Goal: Use online tool/utility

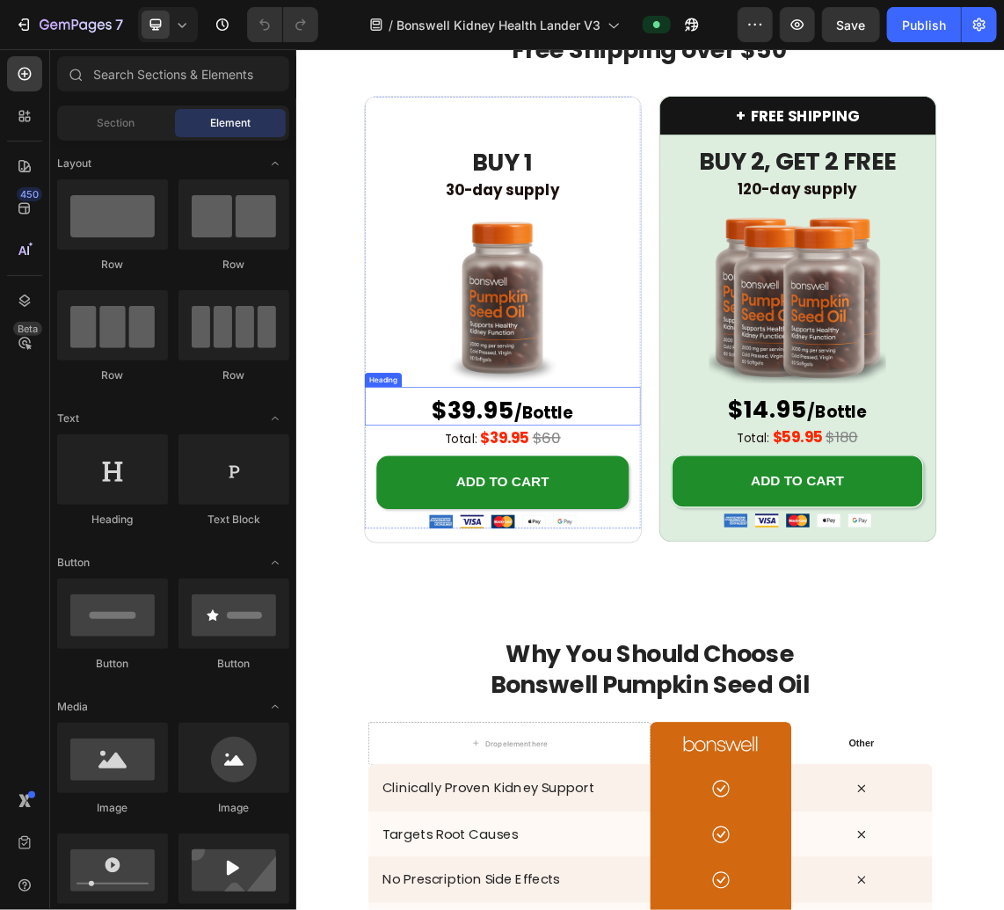
click at [548, 578] on span "$39.95" at bounding box center [559, 586] width 123 height 49
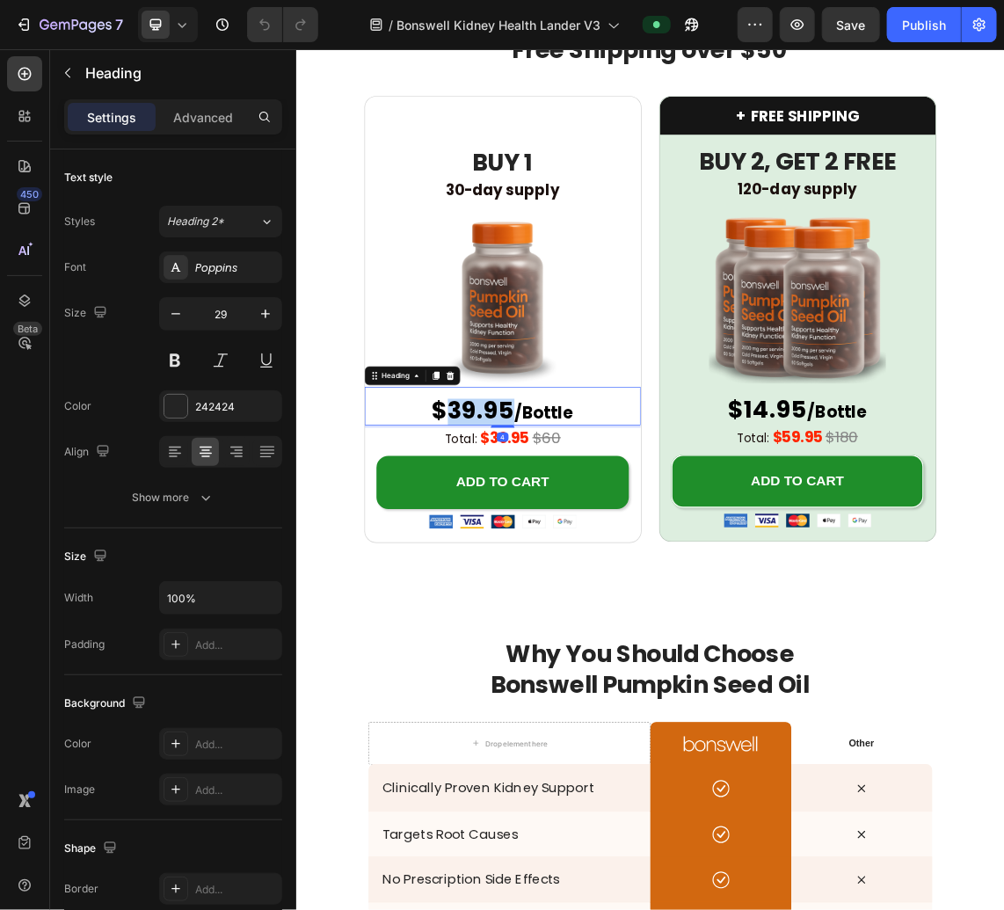
click at [551, 581] on span "$39.95" at bounding box center [559, 586] width 123 height 49
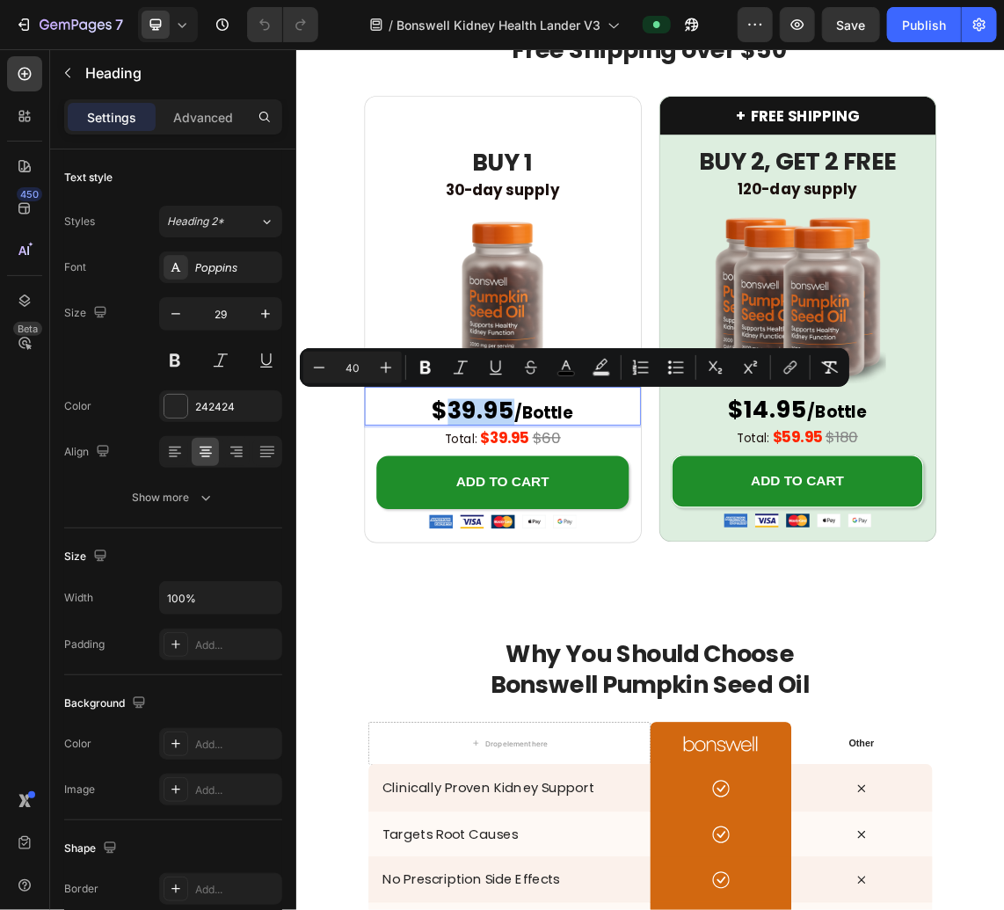
click at [541, 587] on span "$39.95" at bounding box center [559, 586] width 123 height 49
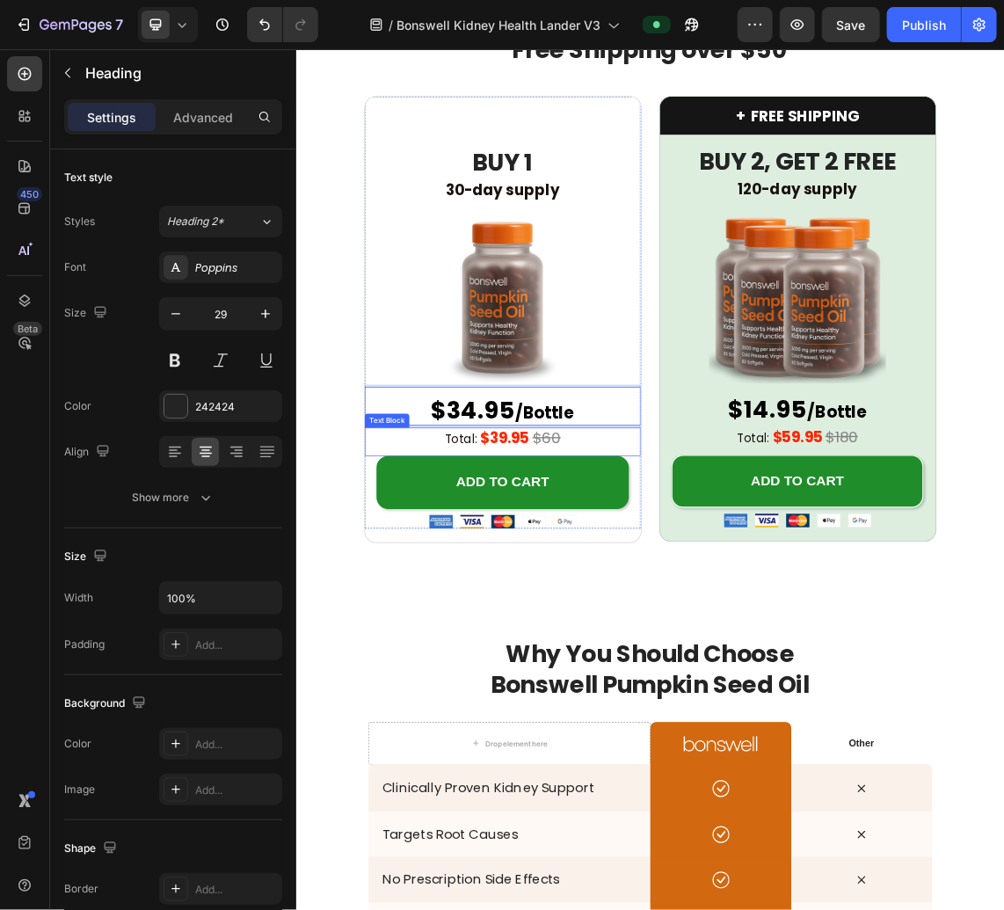
click at [584, 625] on strong "$39.95" at bounding box center [607, 627] width 74 height 31
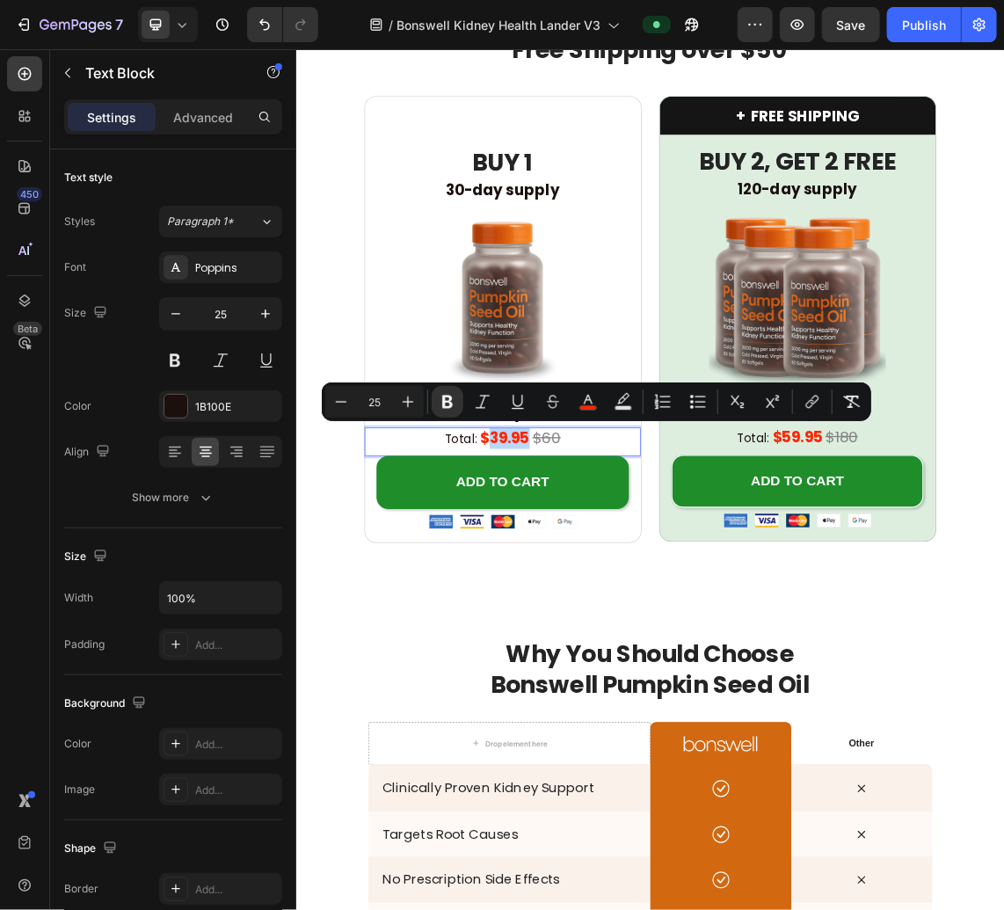
click at [601, 627] on strong "$39.95" at bounding box center [607, 627] width 74 height 31
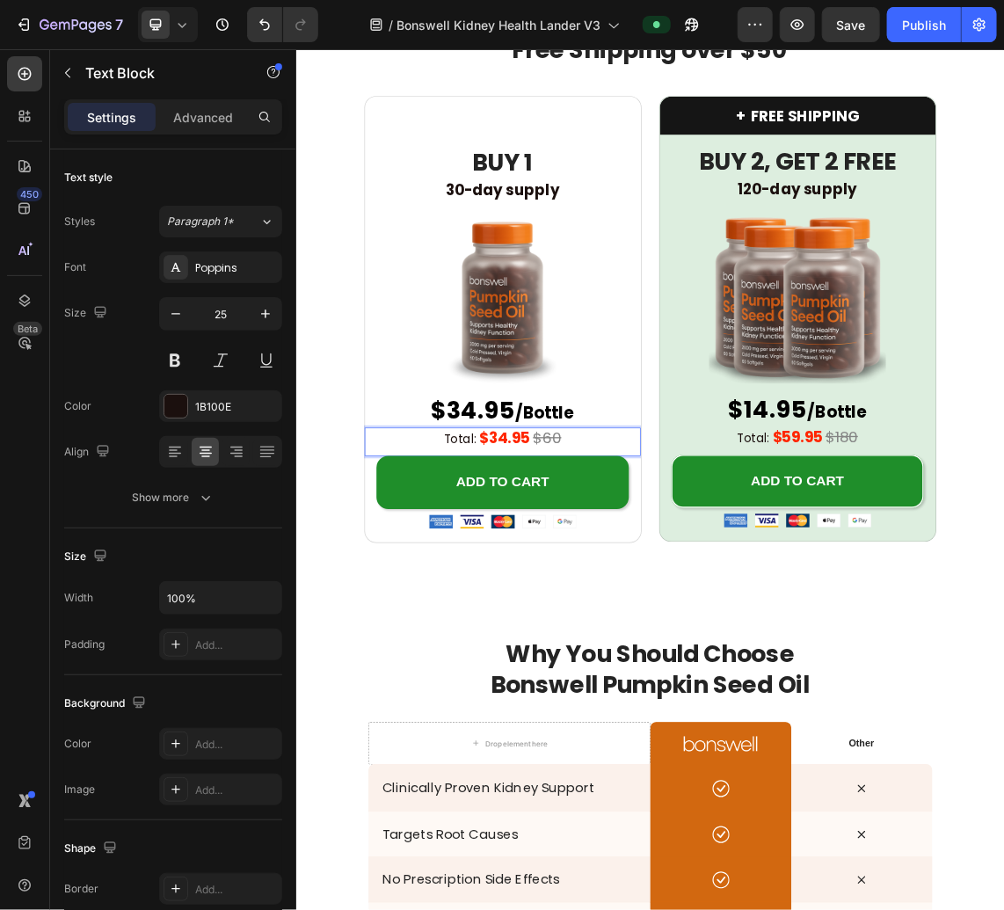
click at [672, 628] on s "$60" at bounding box center [670, 627] width 42 height 31
click at [675, 628] on s "$60" at bounding box center [670, 627] width 42 height 31
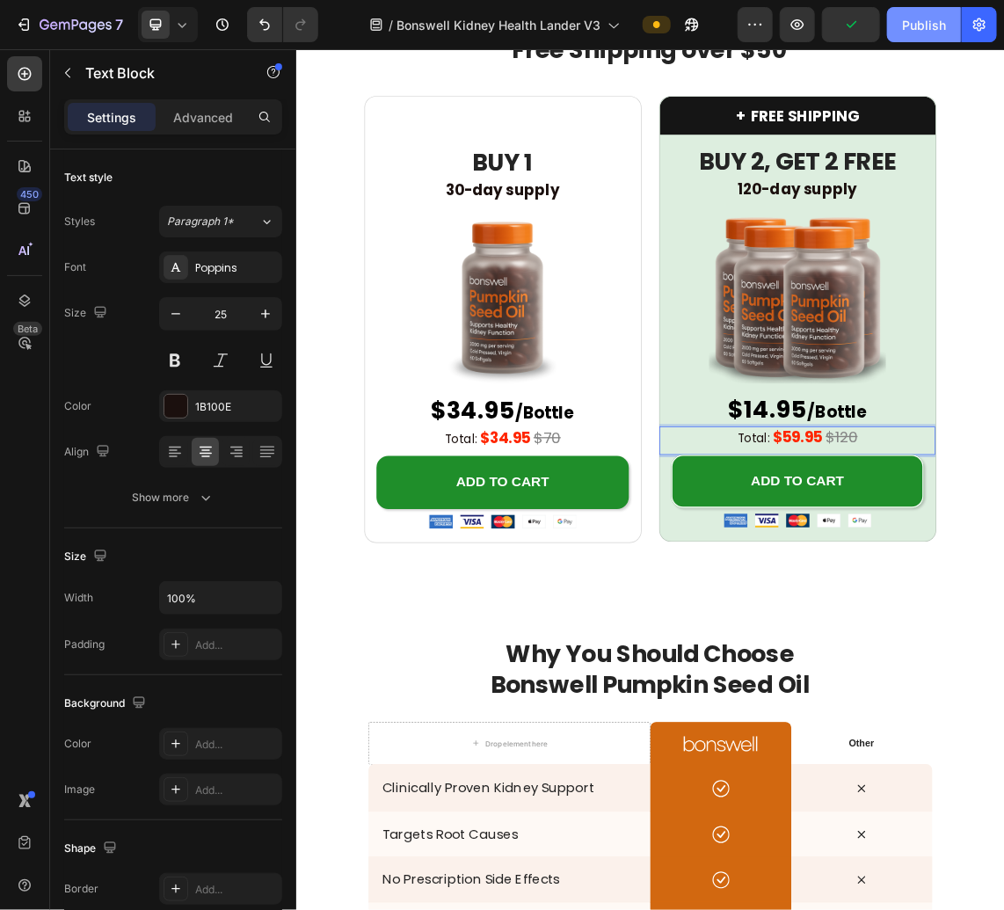
click at [936, 18] on div "Publish" at bounding box center [924, 25] width 44 height 18
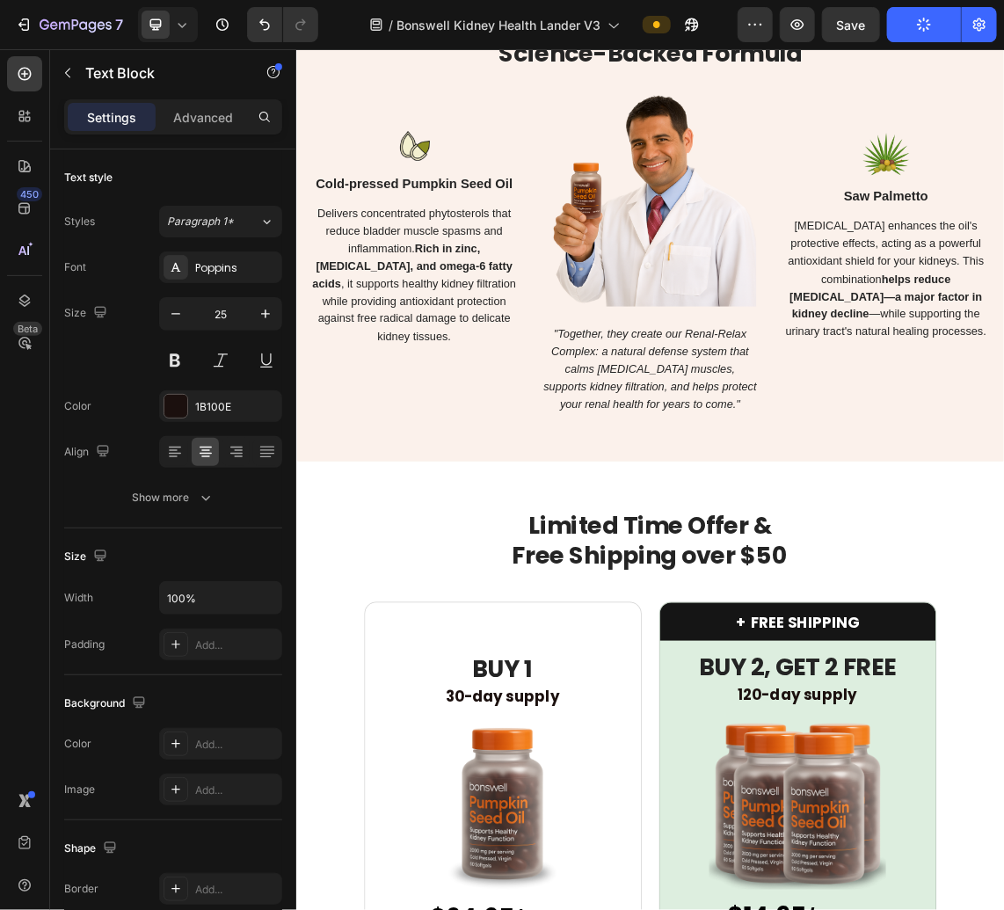
scroll to position [2893, 0]
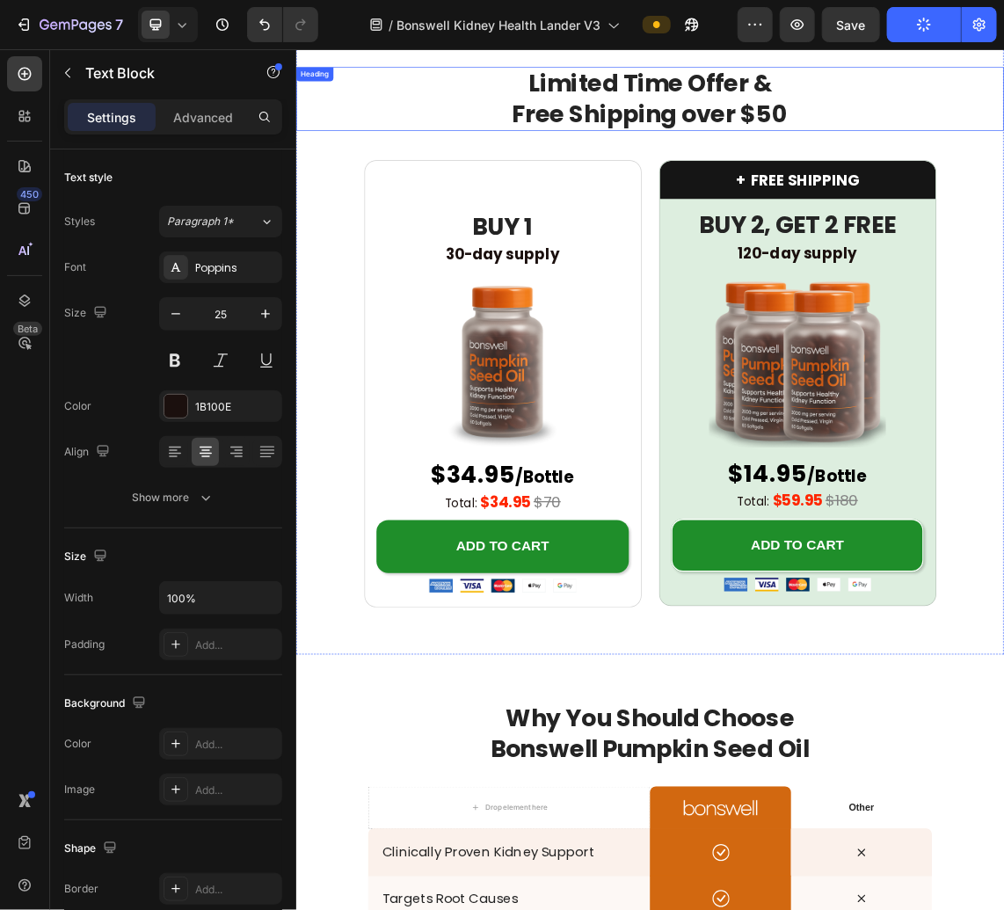
click at [1003, 100] on h2 "Limited Time Offer & Free Shipping over $50" at bounding box center [823, 122] width 1013 height 94
